Goal: Task Accomplishment & Management: Complete application form

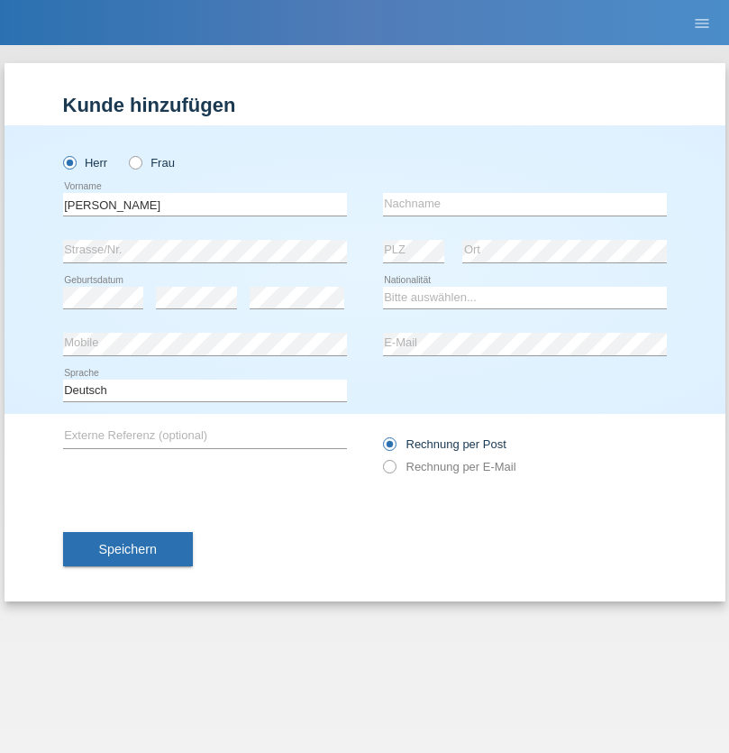
type input "[PERSON_NAME]"
click at [525, 204] on input "text" at bounding box center [525, 204] width 284 height 23
type input "Senn"
select select "CH"
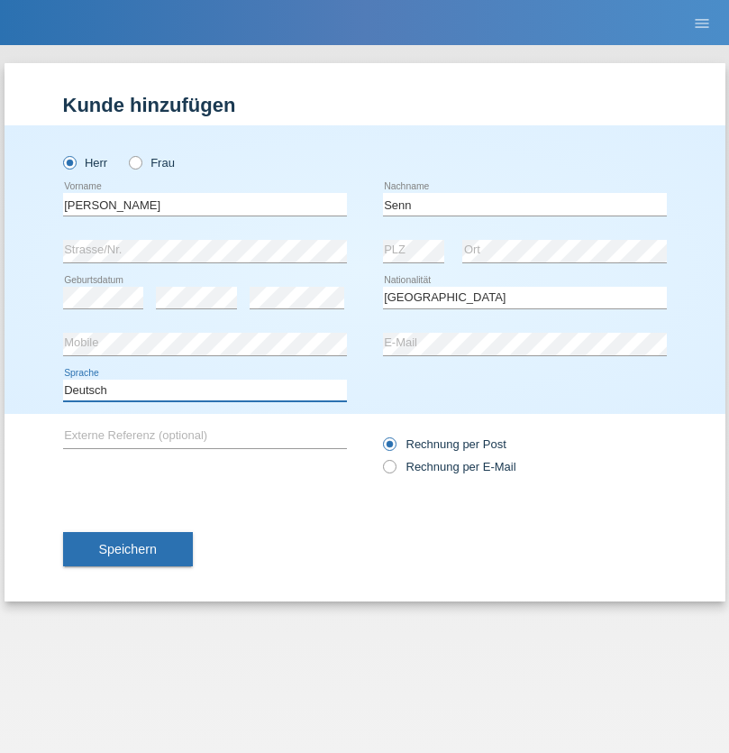
select select "en"
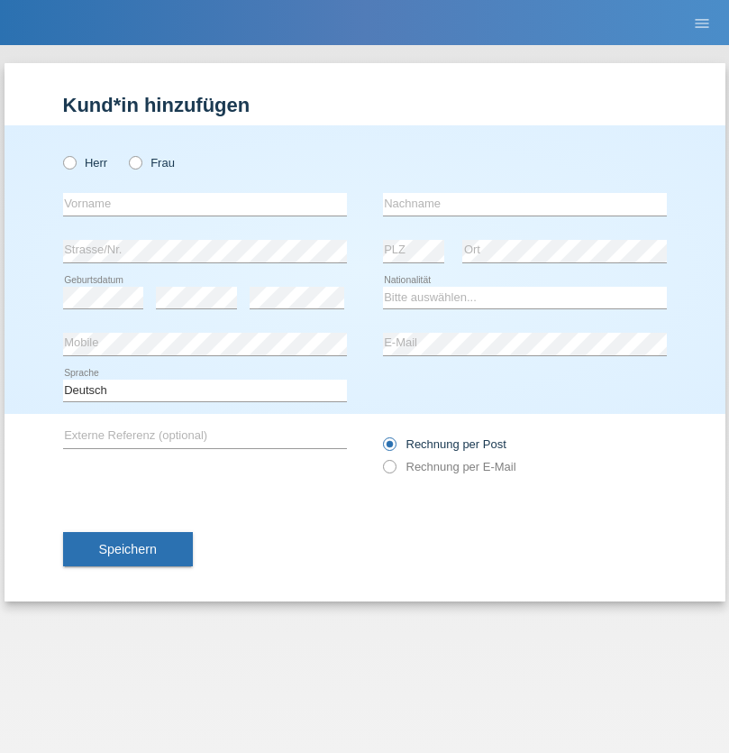
radio input "true"
select select "DE"
select select "C"
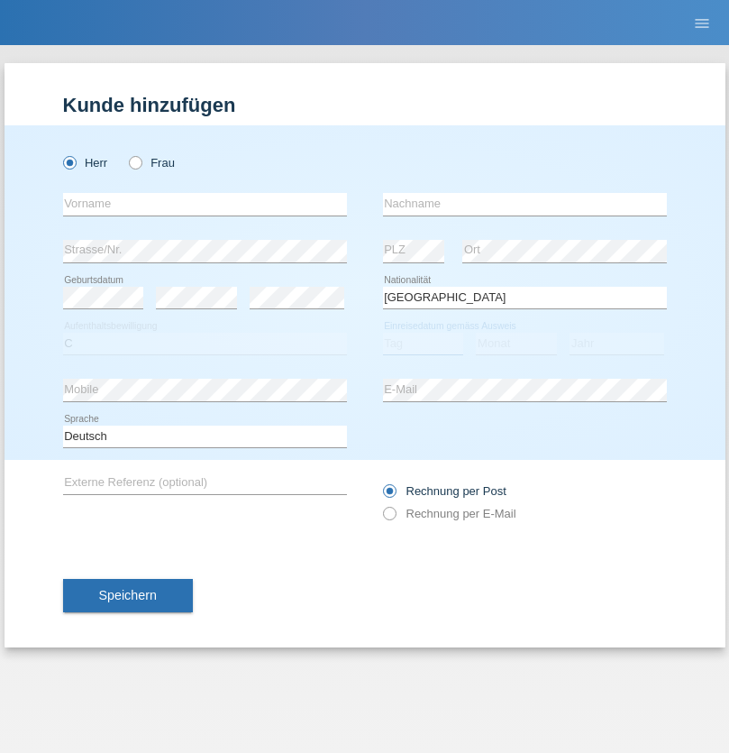
select select "07"
select select "11"
select select "1972"
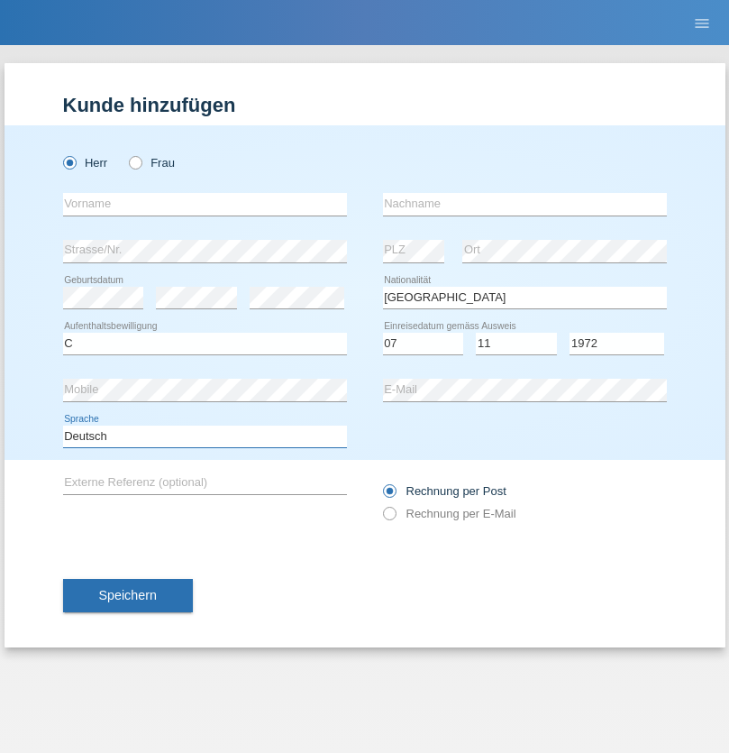
select select "en"
